Goal: Task Accomplishment & Management: Use online tool/utility

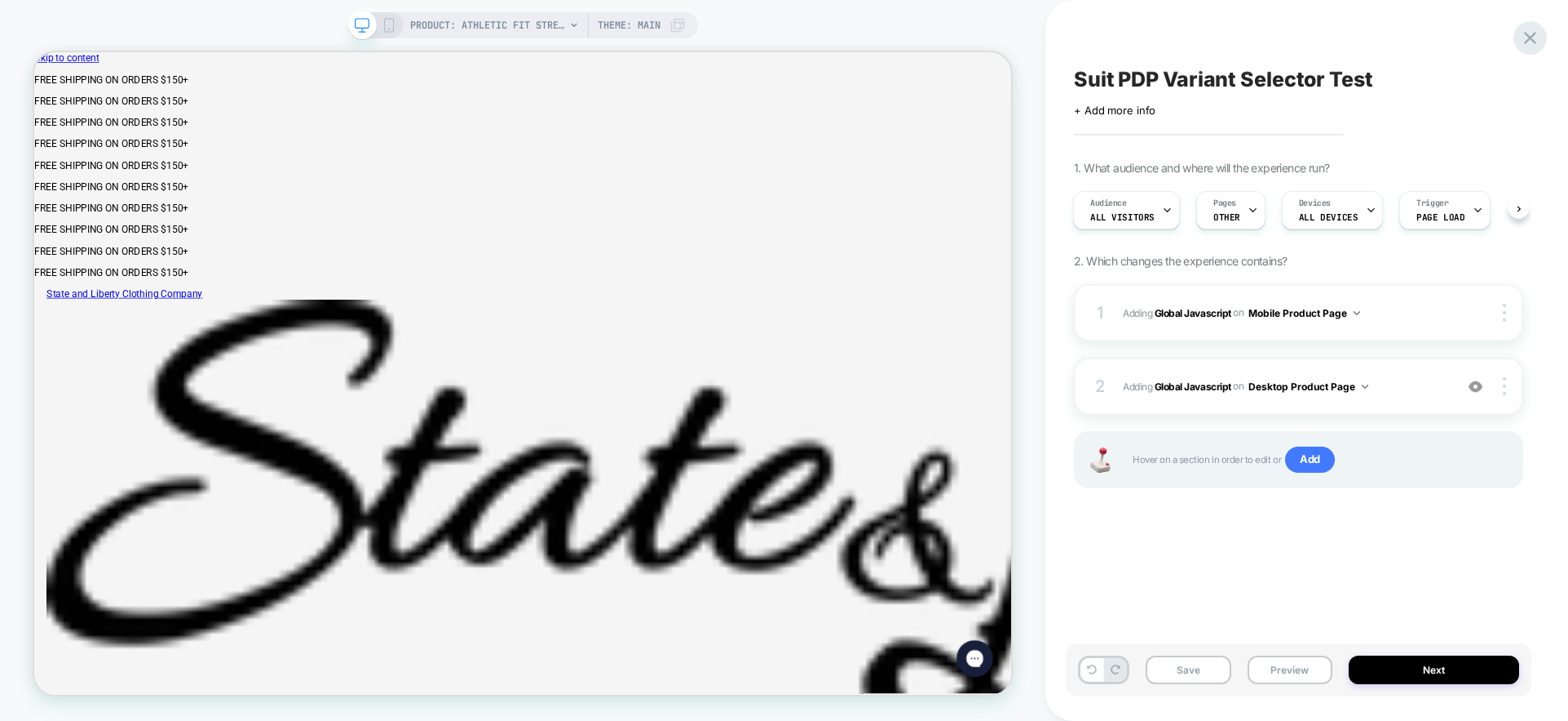
click at [1528, 35] on icon at bounding box center [1530, 38] width 12 height 12
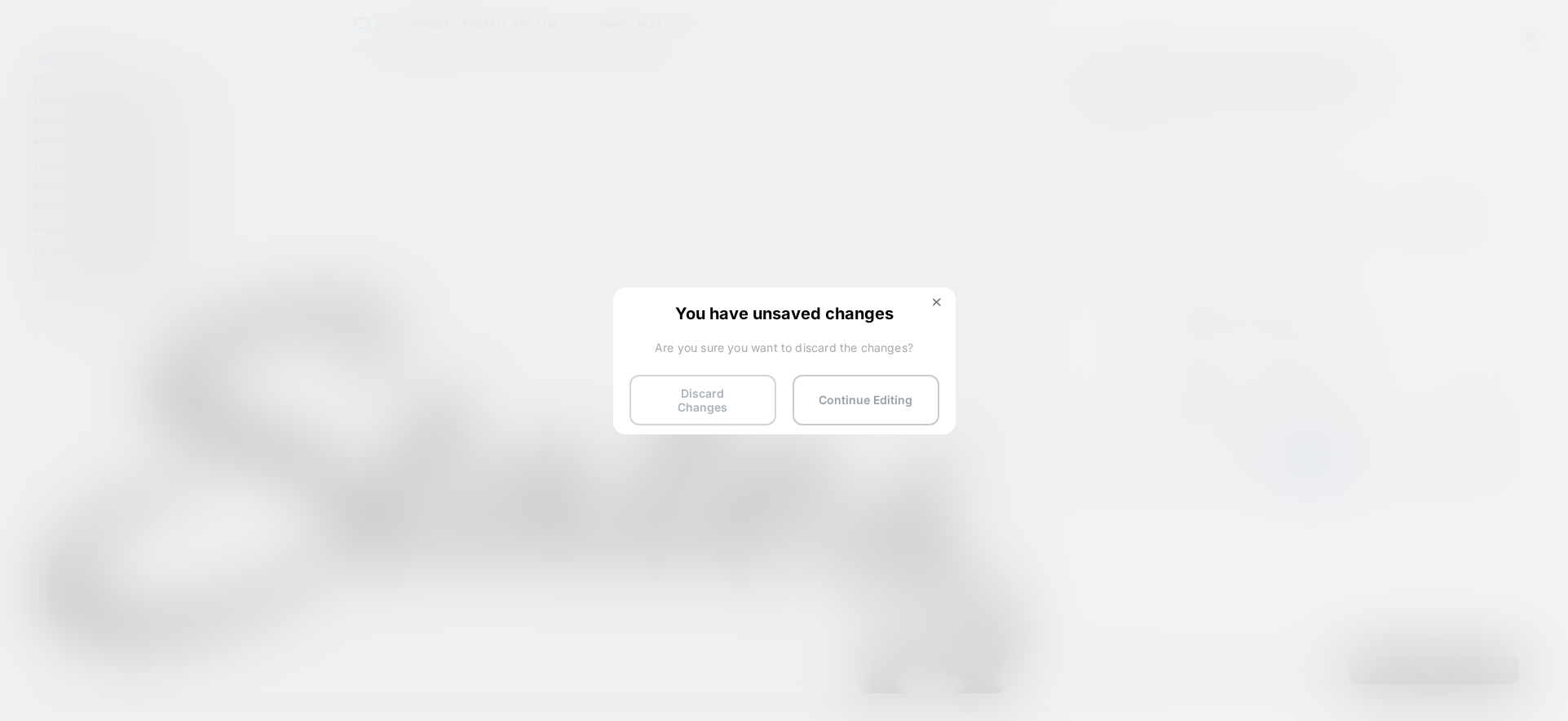
click at [724, 400] on button "Discard Changes" at bounding box center [703, 399] width 147 height 50
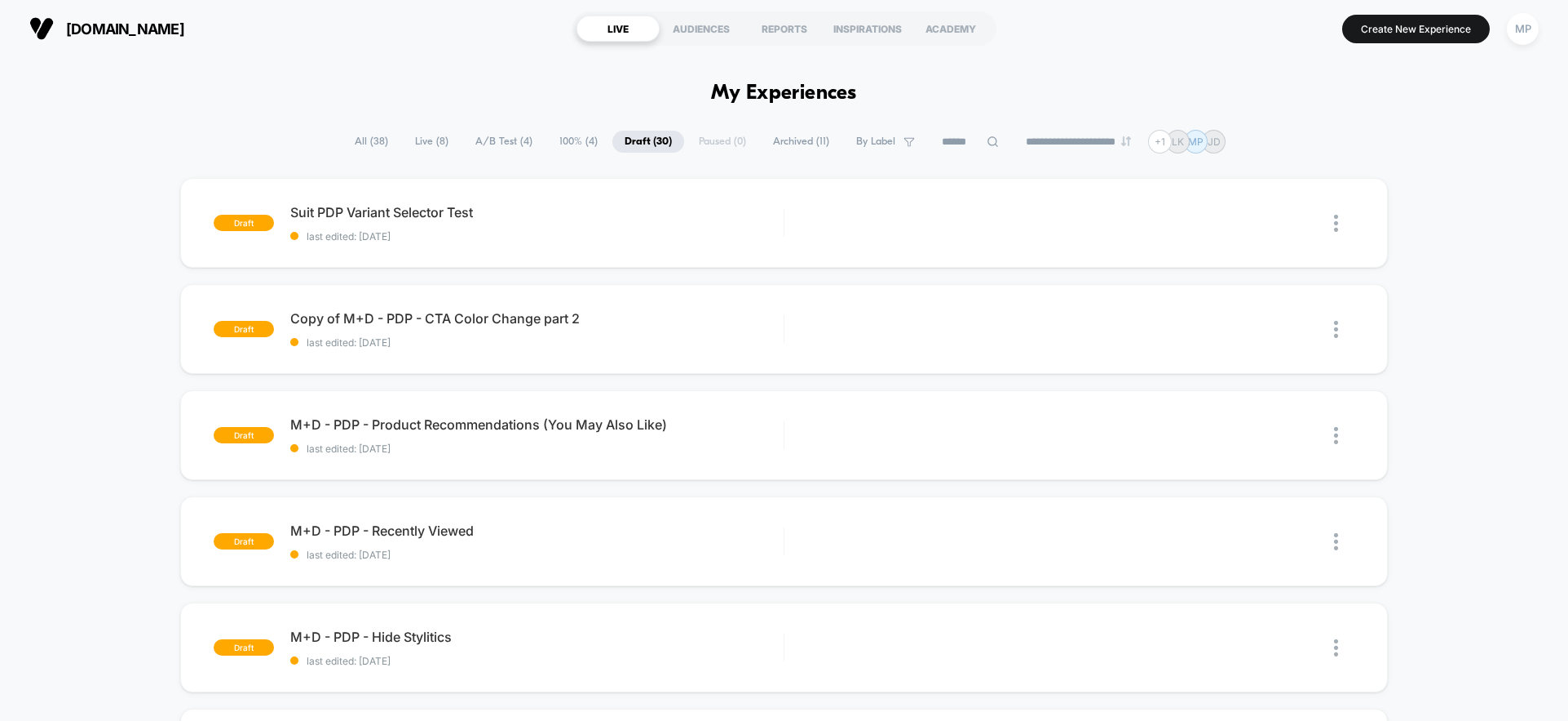
click at [365, 142] on span "All ( 38 )" at bounding box center [371, 141] width 58 height 22
